Goal: Task Accomplishment & Management: Complete application form

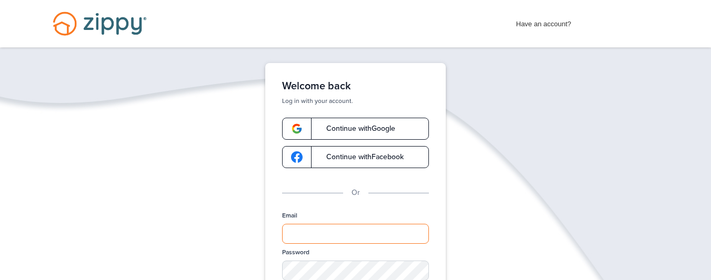
type input "**********"
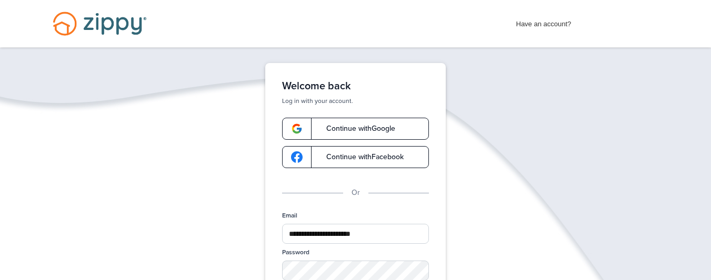
click at [377, 128] on span "Continue with Google" at bounding box center [355, 128] width 79 height 7
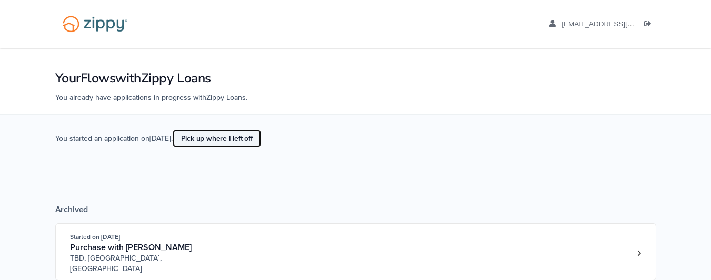
click at [232, 139] on link "Pick up where I left off" at bounding box center [217, 138] width 88 height 17
click at [229, 134] on link "Pick up where I left off" at bounding box center [217, 138] width 88 height 17
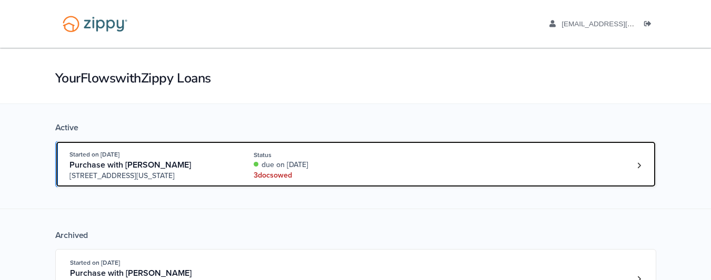
click at [350, 175] on div "3 doc s owed" at bounding box center [324, 175] width 140 height 11
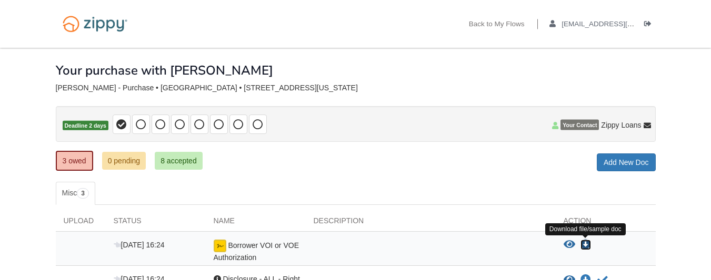
click at [586, 247] on icon "Download Borrower VOI or VOE Authorization" at bounding box center [585, 245] width 11 height 11
click at [680, 247] on body "Back to My Flows [EMAIL_ADDRESS][DOMAIN_NAME] Logout" at bounding box center [355, 214] width 711 height 428
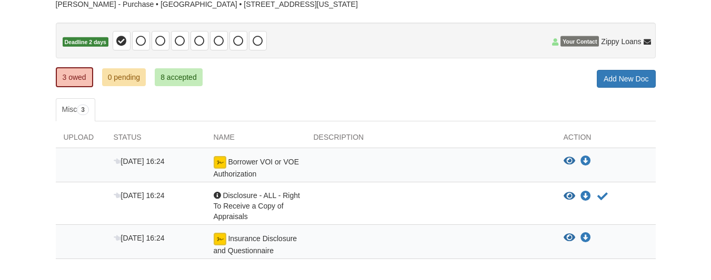
scroll to position [84, 0]
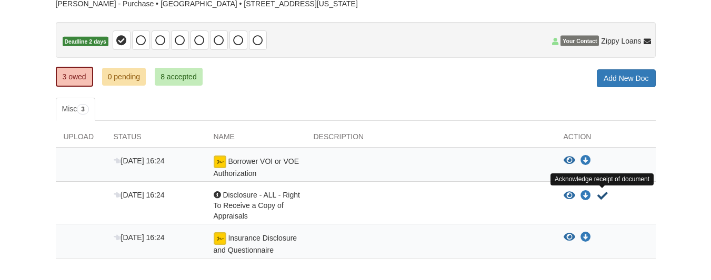
click at [600, 194] on icon "Acknowledge receipt of document" at bounding box center [602, 196] width 11 height 11
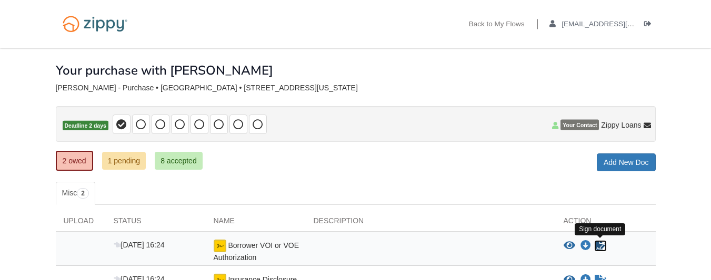
click at [598, 249] on icon "Sign Form" at bounding box center [601, 246] width 12 height 11
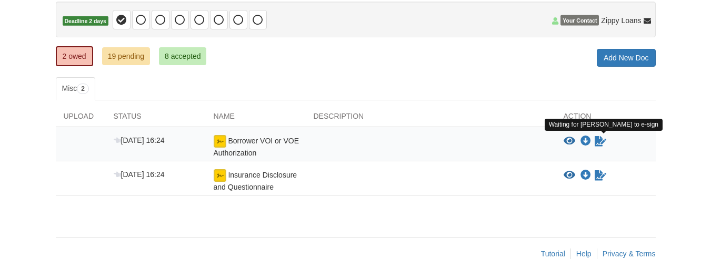
scroll to position [105, 0]
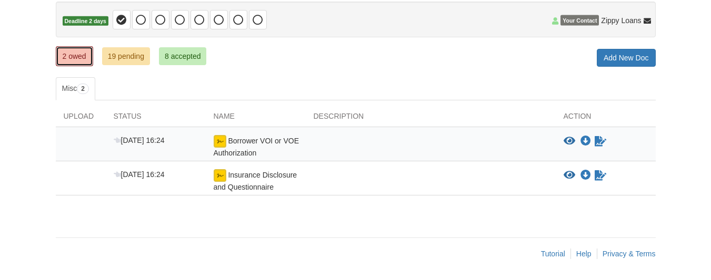
click at [61, 56] on link "2 owed" at bounding box center [74, 56] width 37 height 20
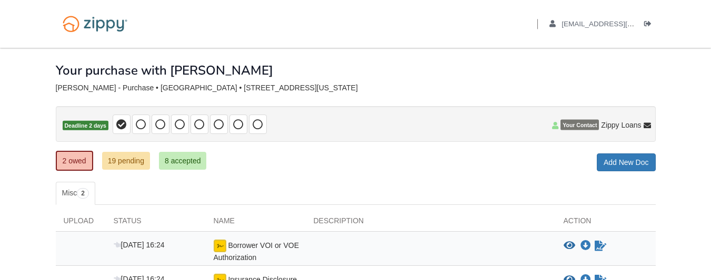
scroll to position [42, 0]
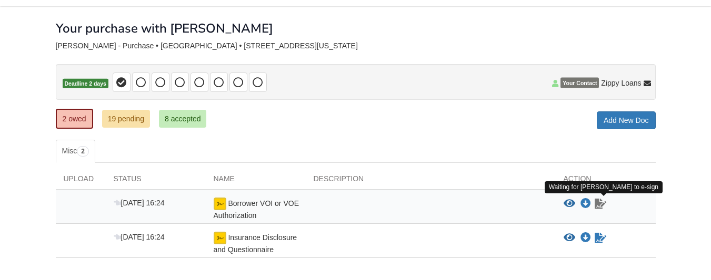
click at [605, 208] on icon "Waiting for your co-borrower to e-sign" at bounding box center [601, 204] width 12 height 11
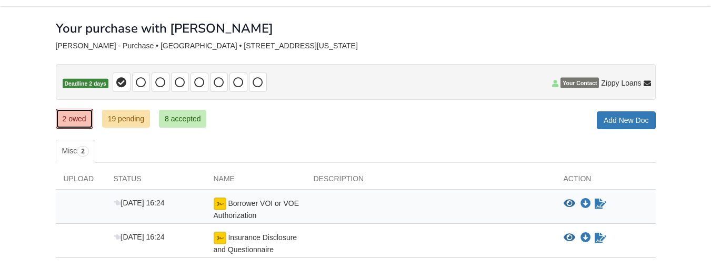
click at [70, 116] on link "2 owed" at bounding box center [74, 119] width 37 height 20
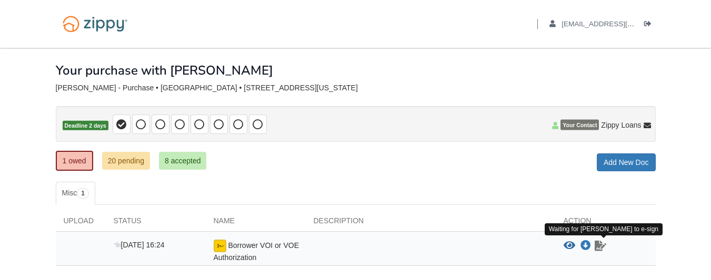
click at [606, 243] on link "Sign document" at bounding box center [601, 246] width 14 height 13
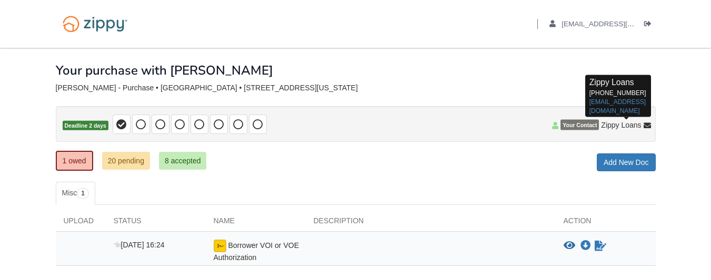
click at [646, 124] on icon at bounding box center [647, 126] width 7 height 7
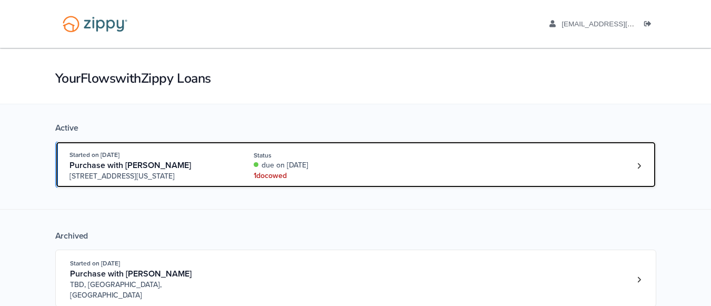
click at [283, 175] on div "1 doc owed" at bounding box center [324, 175] width 140 height 11
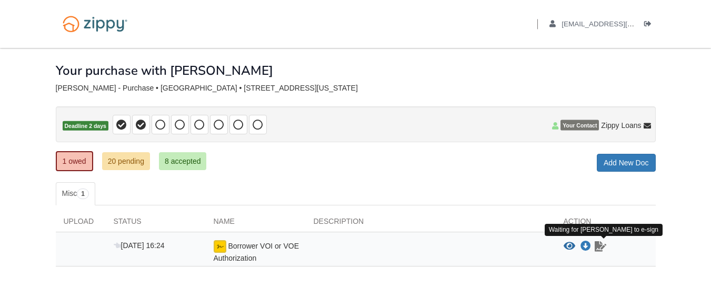
click at [599, 243] on icon "Waiting for your co-borrower to e-sign" at bounding box center [601, 246] width 12 height 11
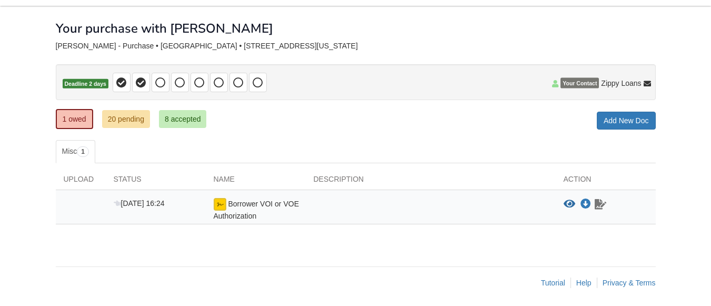
scroll to position [45, 0]
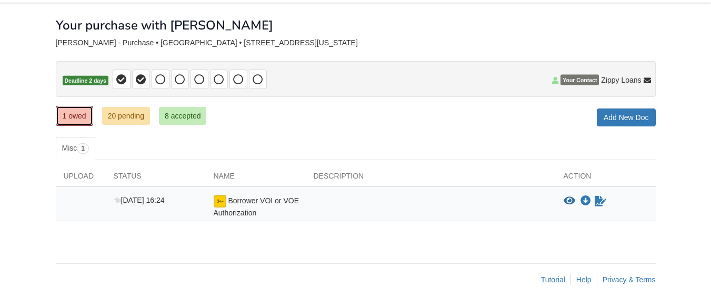
click at [61, 112] on link "1 owed" at bounding box center [74, 116] width 37 height 20
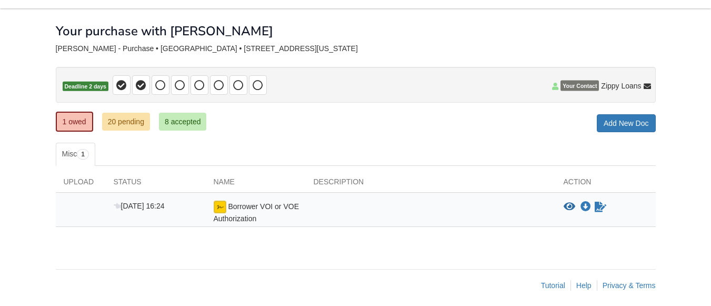
scroll to position [45, 0]
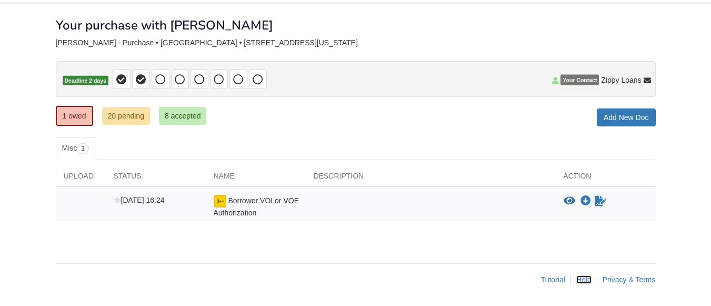
click at [588, 279] on link "Help" at bounding box center [583, 279] width 15 height 8
